Goal: Communication & Community: Answer question/provide support

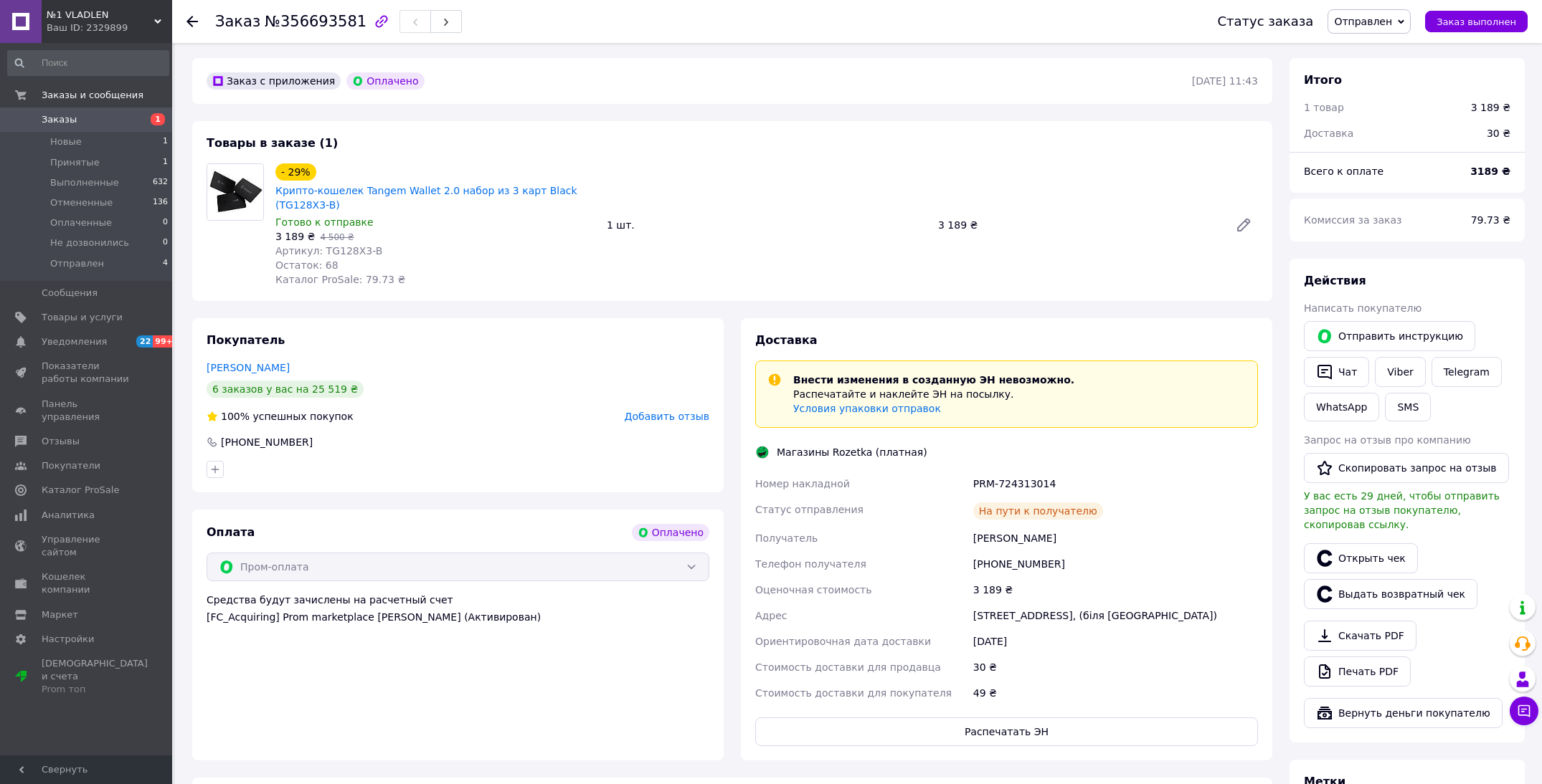
scroll to position [52, 0]
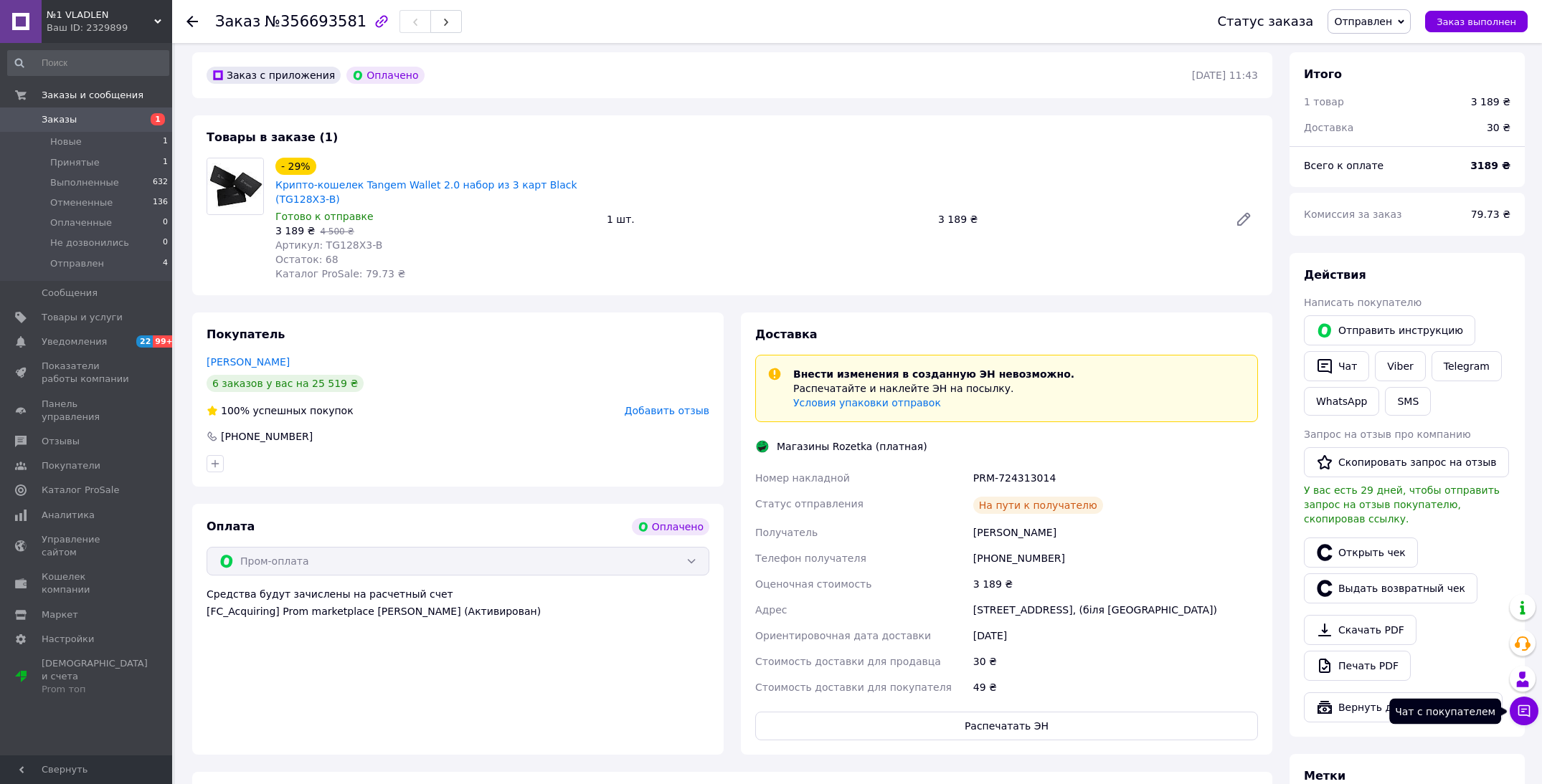
click at [1526, 722] on button "Чат с покупателем" at bounding box center [1524, 711] width 28 height 28
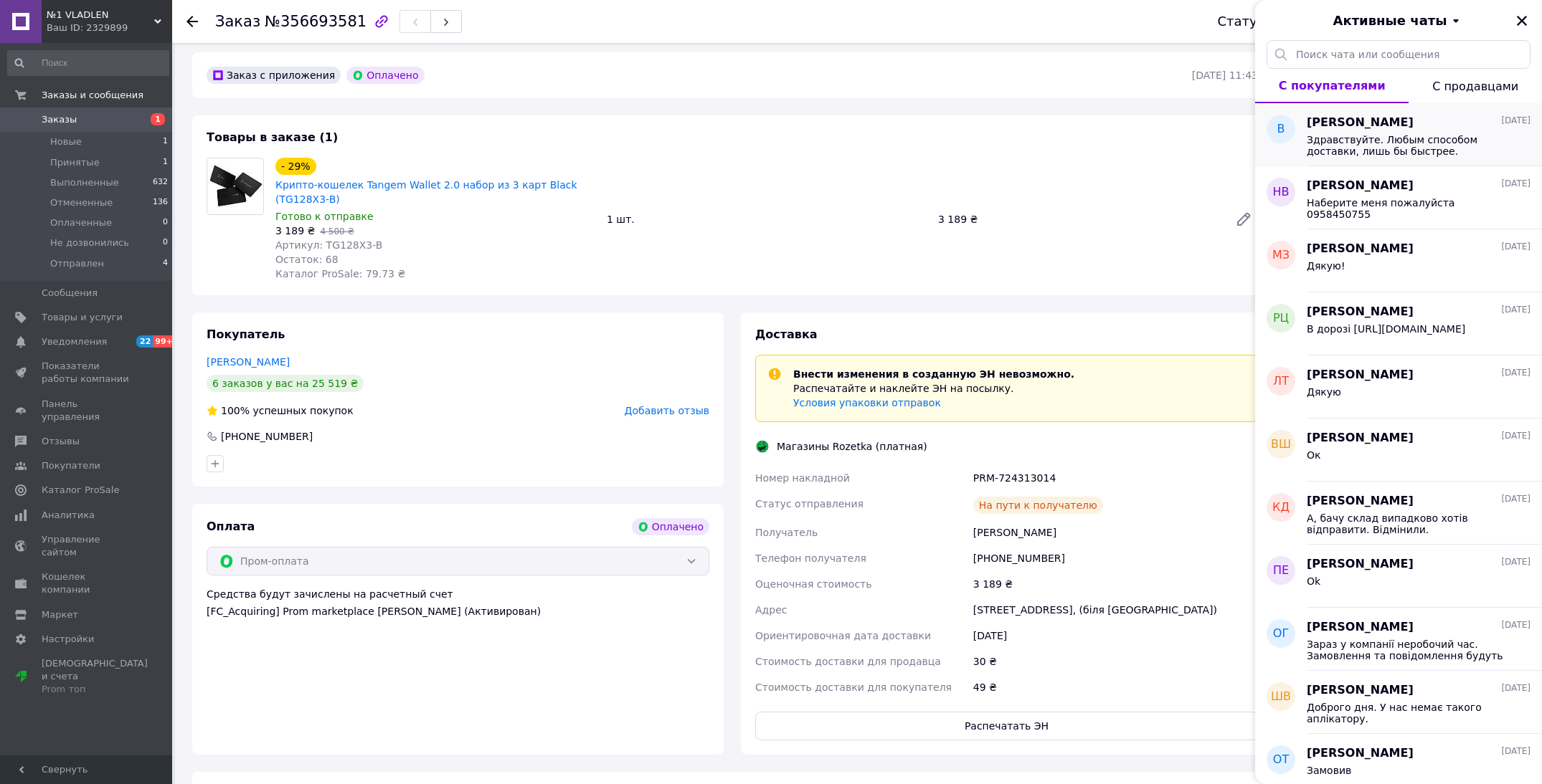
click at [1384, 155] on span "Здравствуйте. Любым способом доставки, лишь бы быстрее." at bounding box center [1409, 145] width 204 height 23
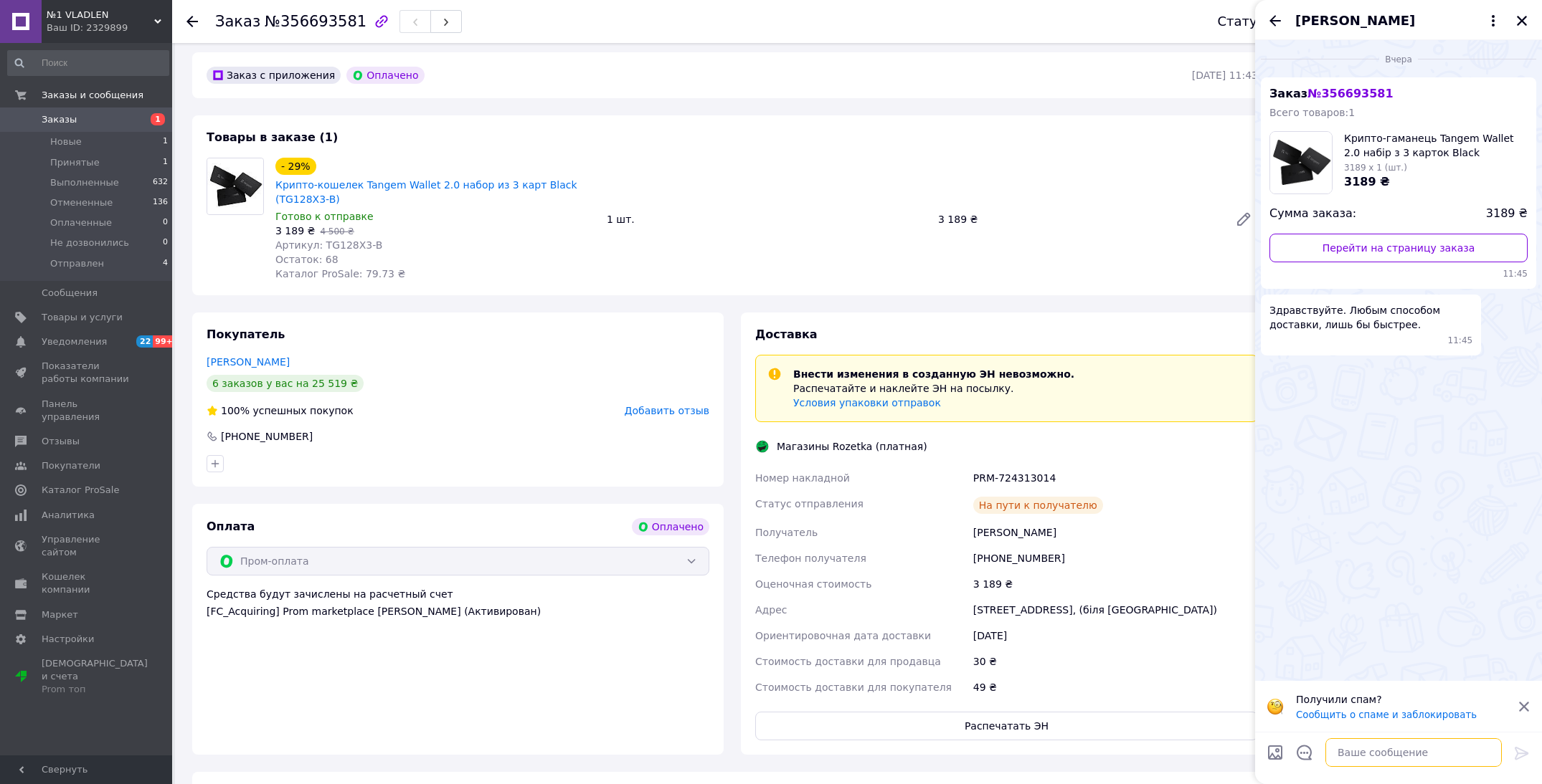
click at [1383, 748] on textarea at bounding box center [1413, 752] width 177 height 28
type textarea "Здравствуйте! Ожидайте получания на [PERSON_NAME]."
click at [1514, 760] on icon at bounding box center [1522, 753] width 17 height 17
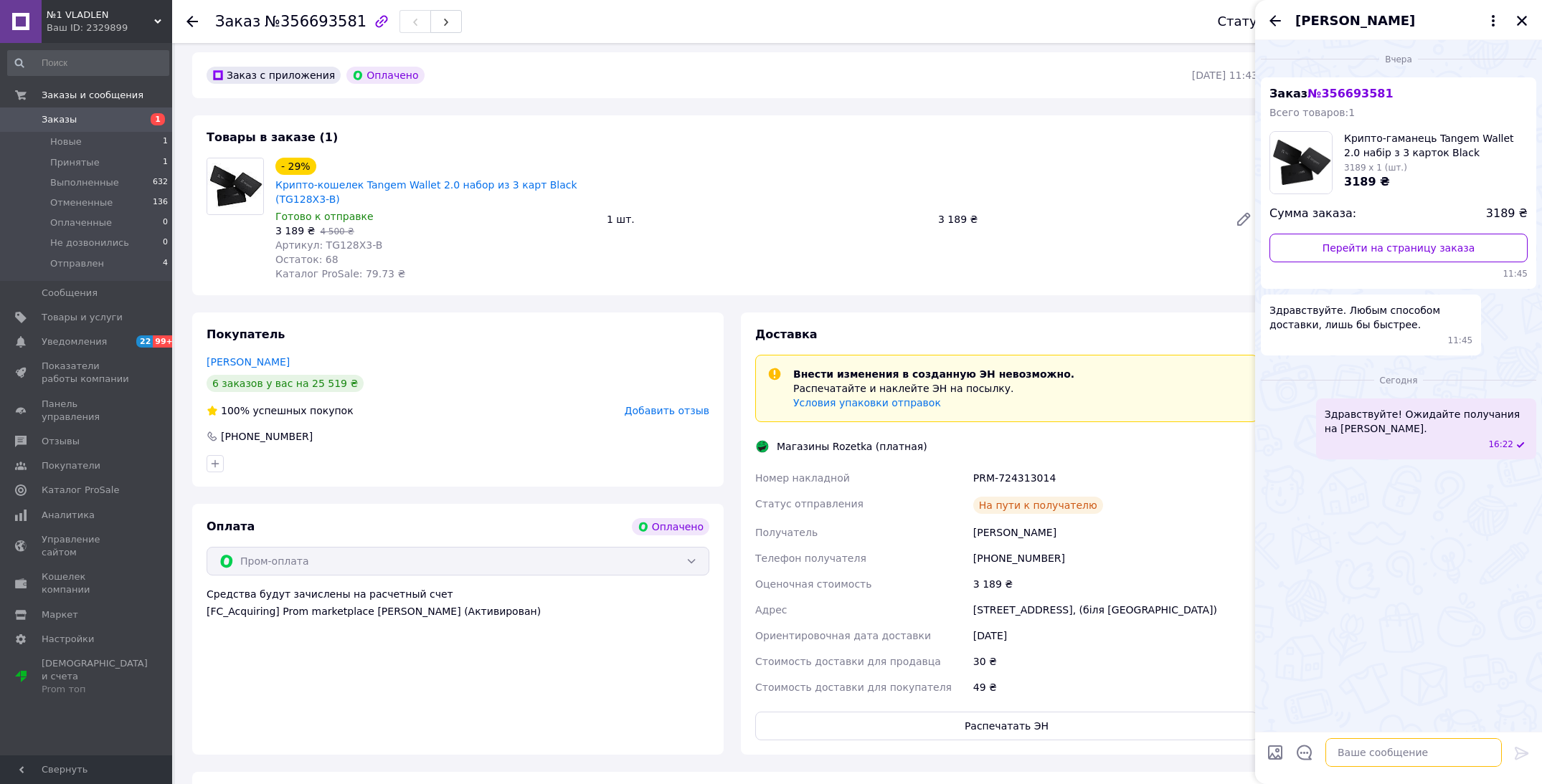
click at [1407, 753] on textarea at bounding box center [1413, 752] width 177 height 28
click at [1357, 748] on textarea at bounding box center [1413, 752] width 177 height 28
click at [1524, 31] on div "[PERSON_NAME]" at bounding box center [1398, 20] width 287 height 40
click at [1524, 23] on icon "Закрыть" at bounding box center [1521, 21] width 10 height 10
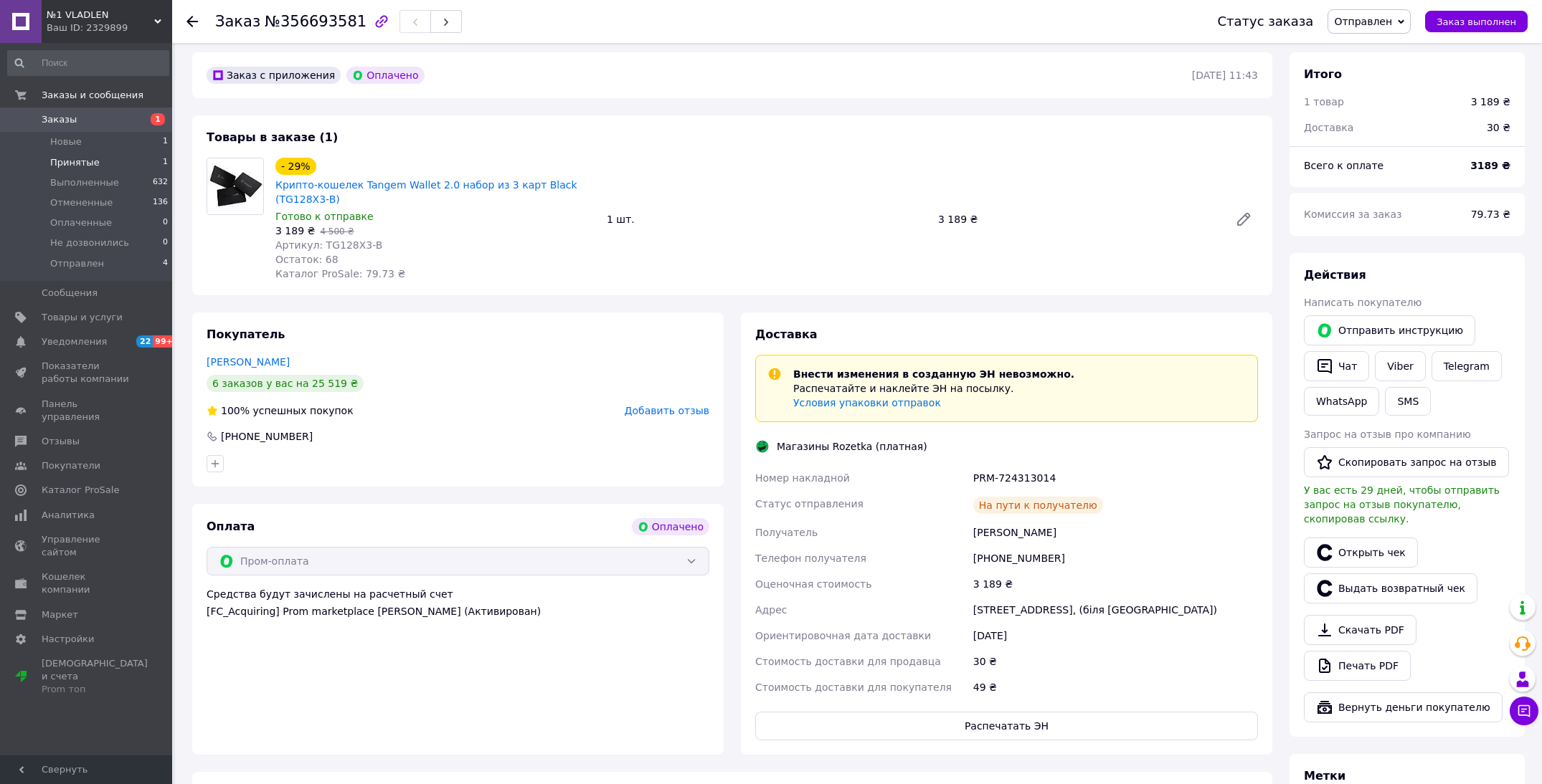
click at [97, 154] on li "Принятые 1" at bounding box center [88, 163] width 177 height 20
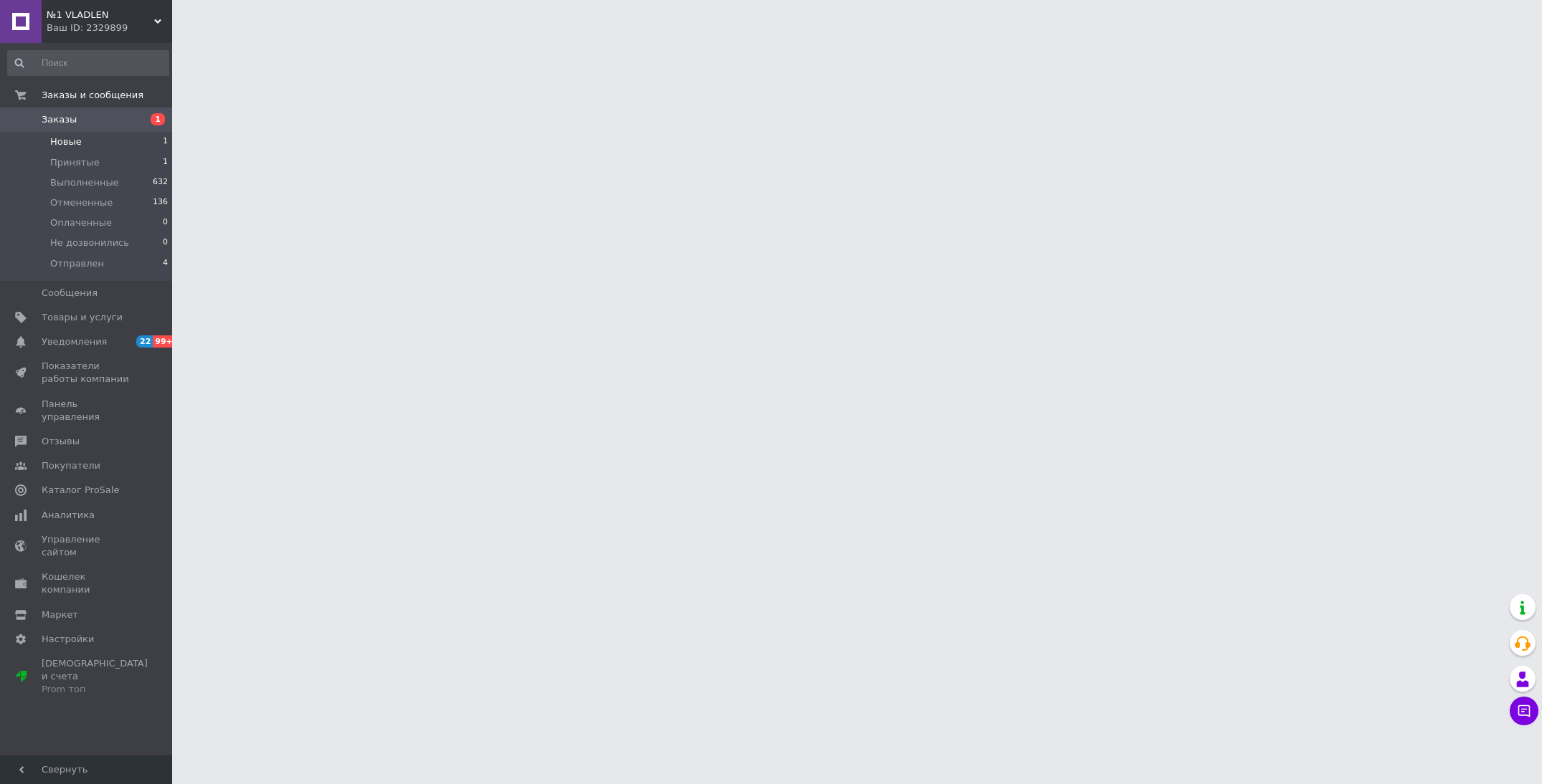
click at [97, 145] on li "Новые 1" at bounding box center [88, 142] width 177 height 20
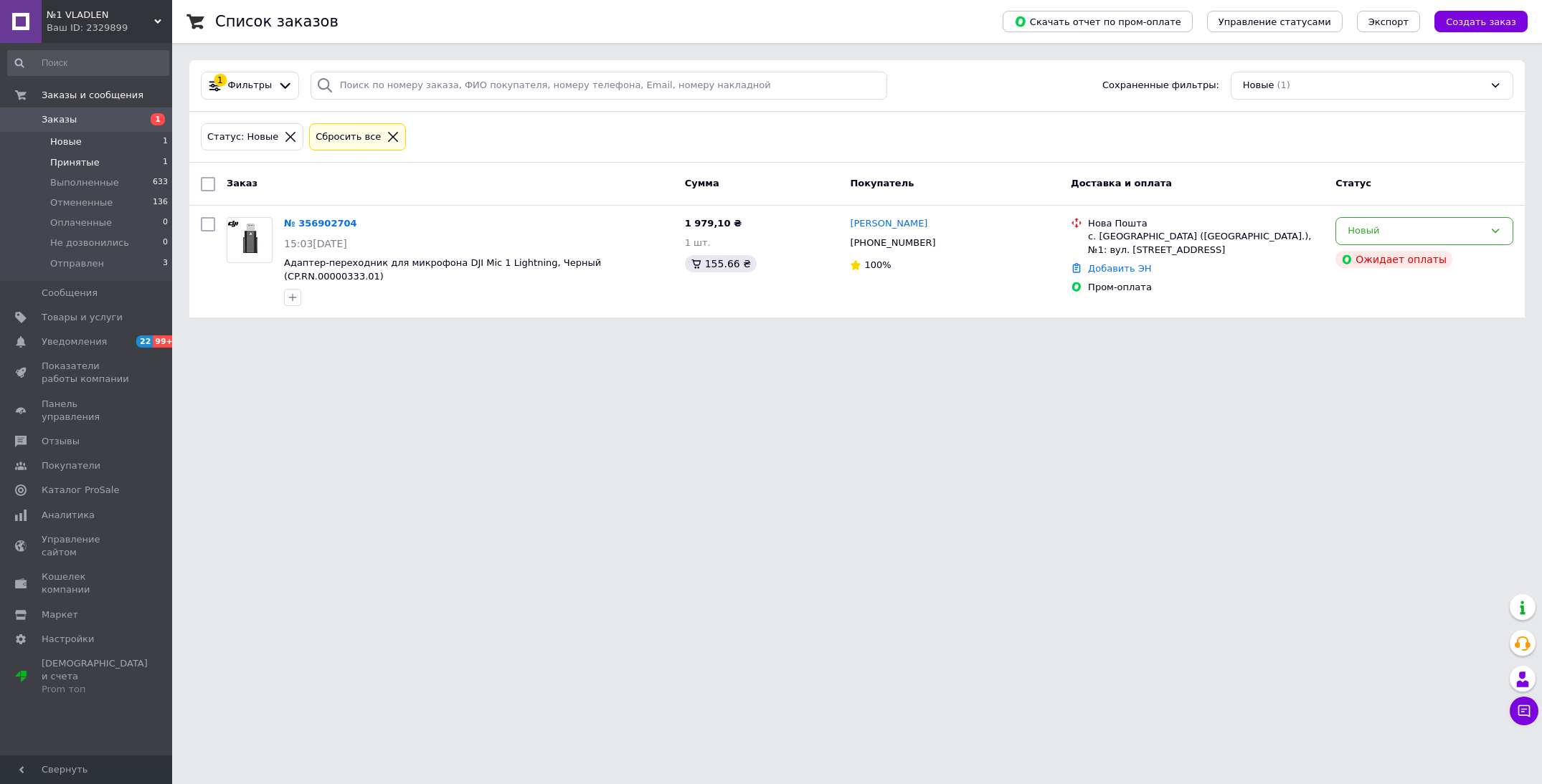
click at [103, 163] on li "Принятые 1" at bounding box center [88, 163] width 177 height 20
